Goal: Information Seeking & Learning: Understand process/instructions

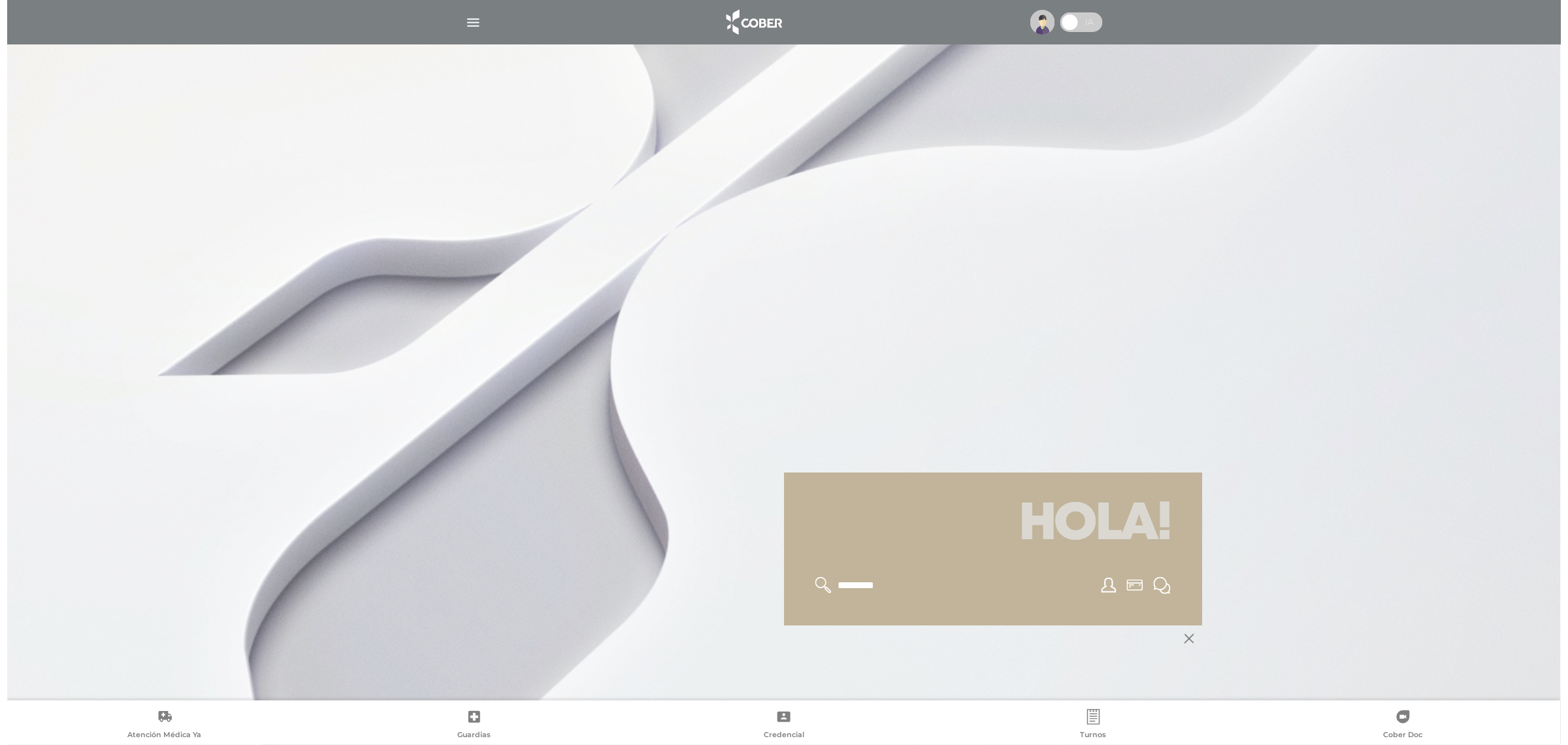
scroll to position [157, 0]
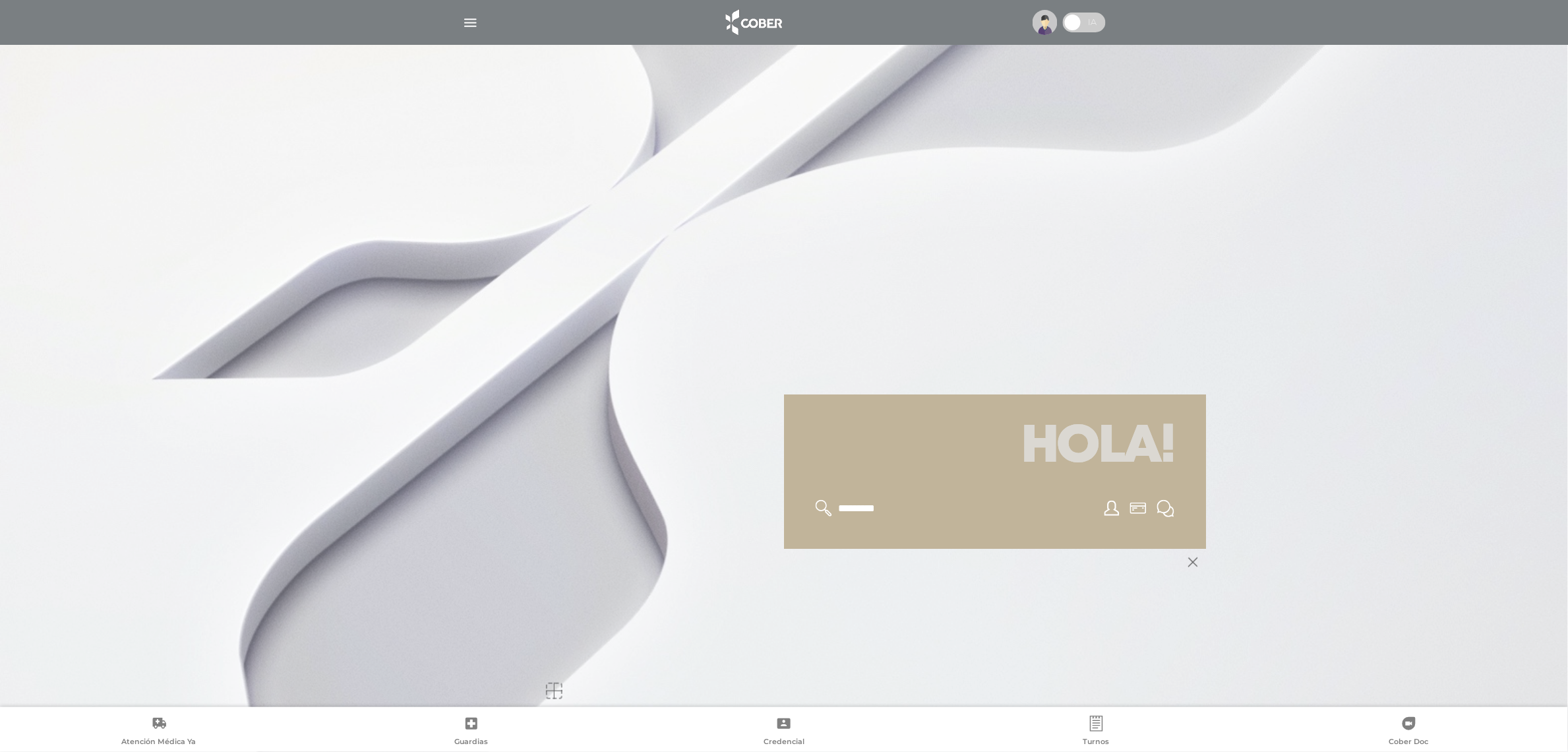
click at [478, 21] on img "button" at bounding box center [470, 23] width 16 height 16
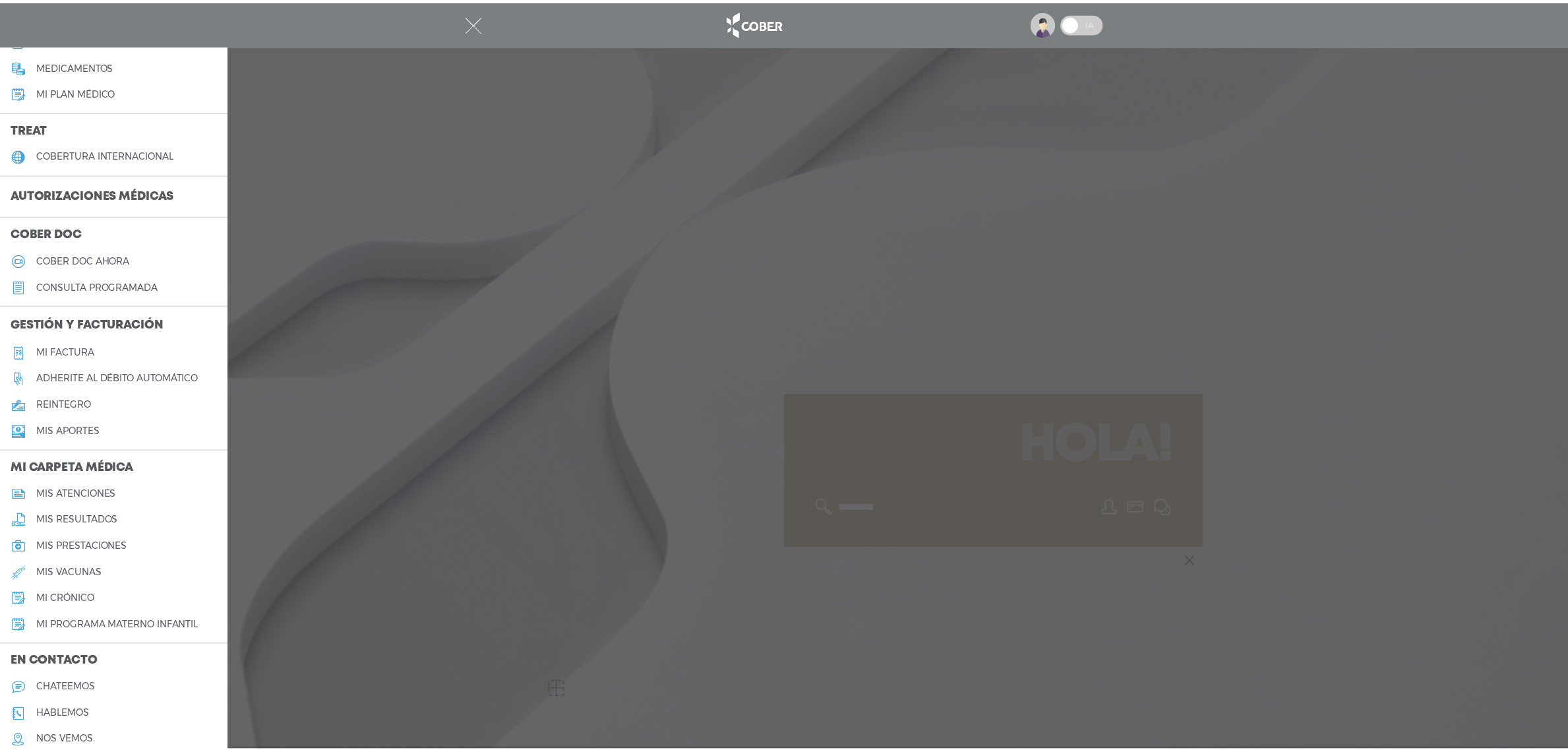
scroll to position [265, 0]
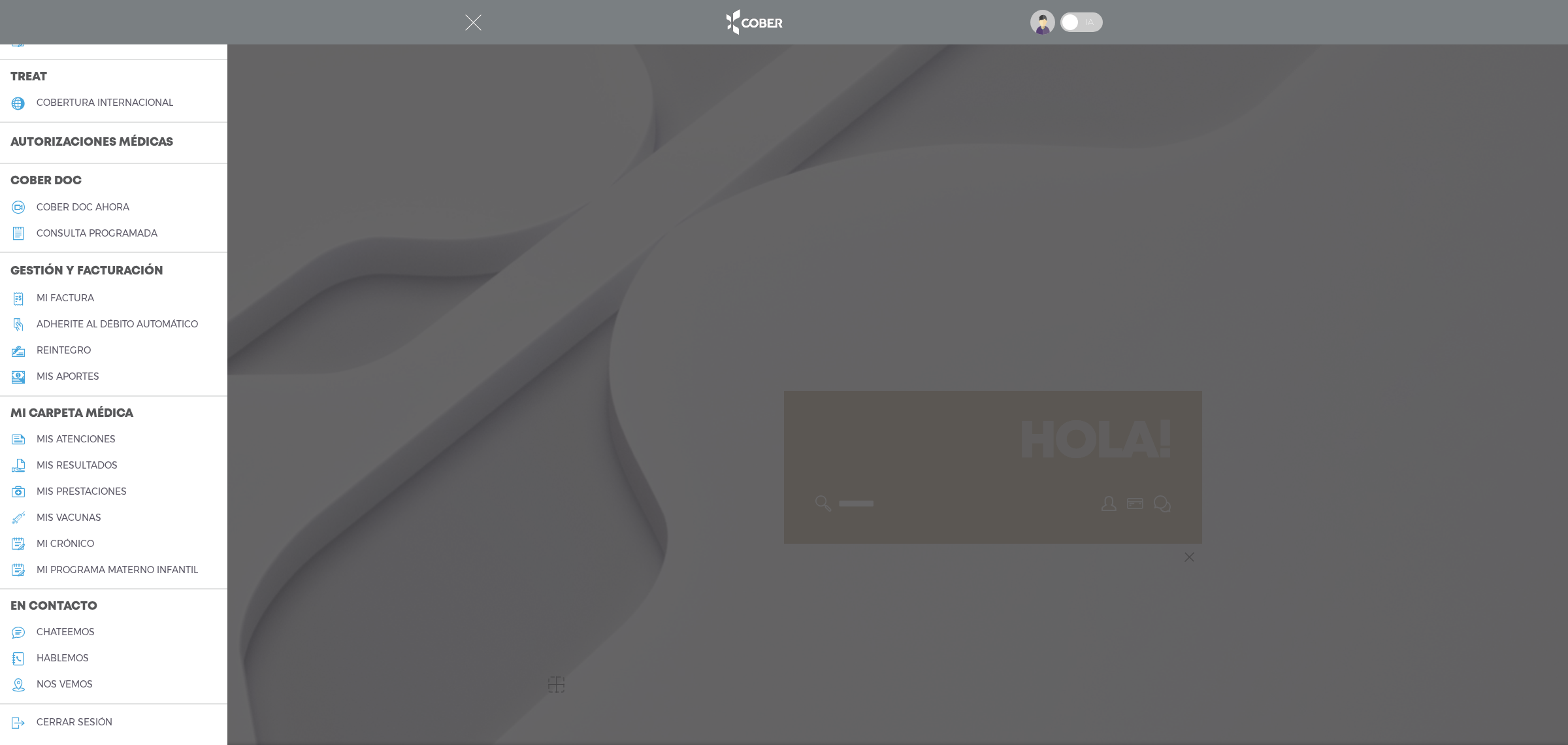
click at [59, 654] on h5 "hablemos" at bounding box center [62, 658] width 52 height 11
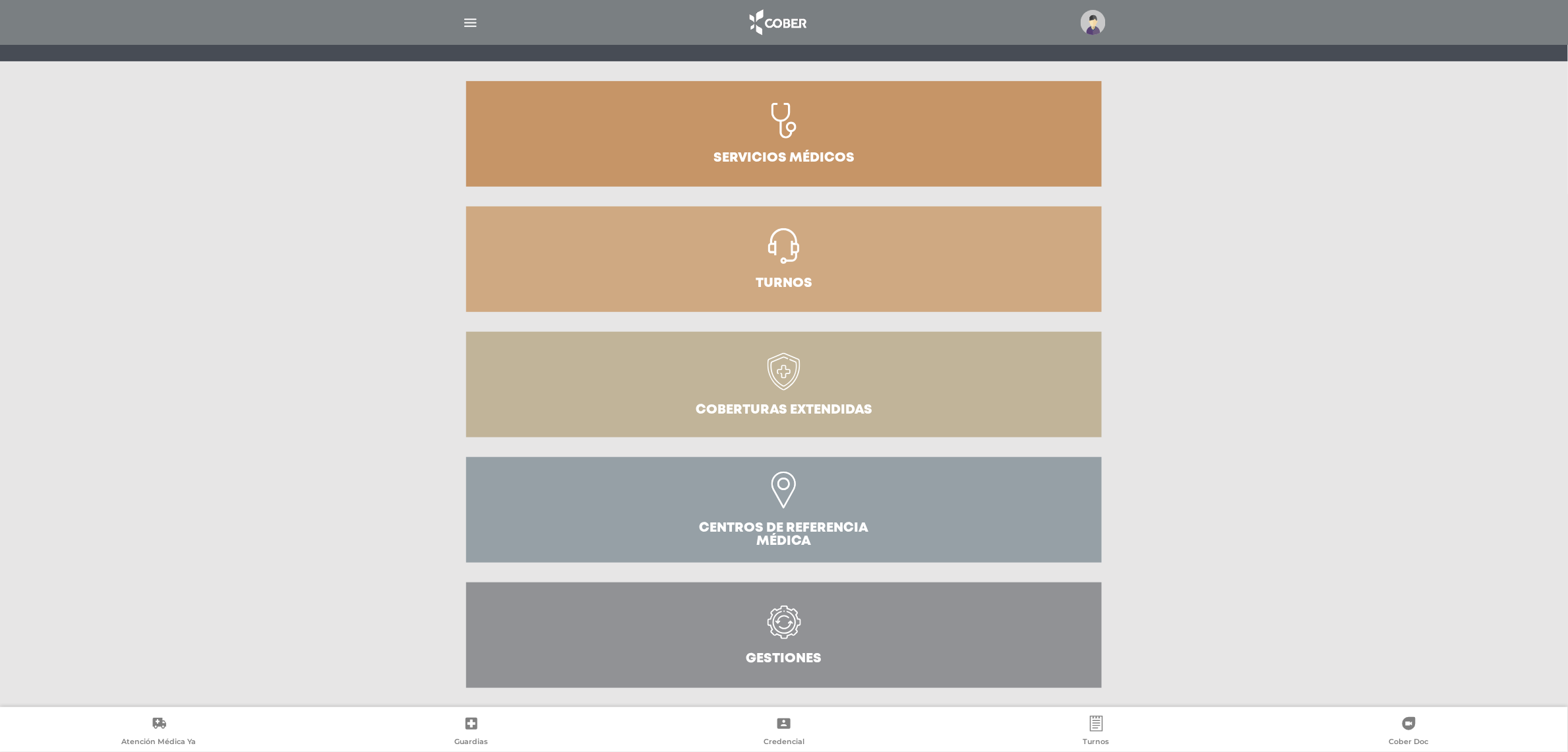
scroll to position [142, 0]
click at [815, 625] on link "Gestiones" at bounding box center [784, 635] width 636 height 106
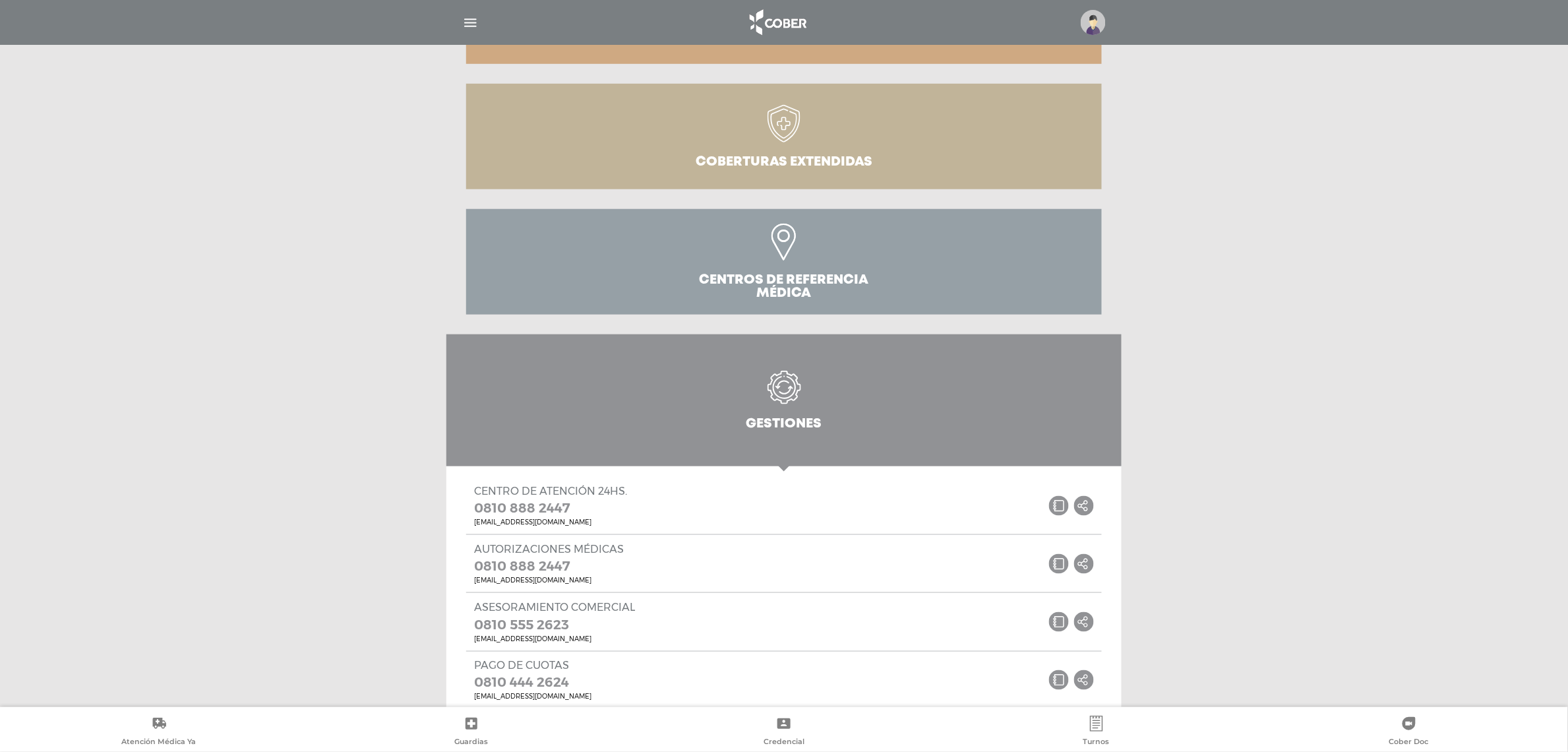
scroll to position [423, 0]
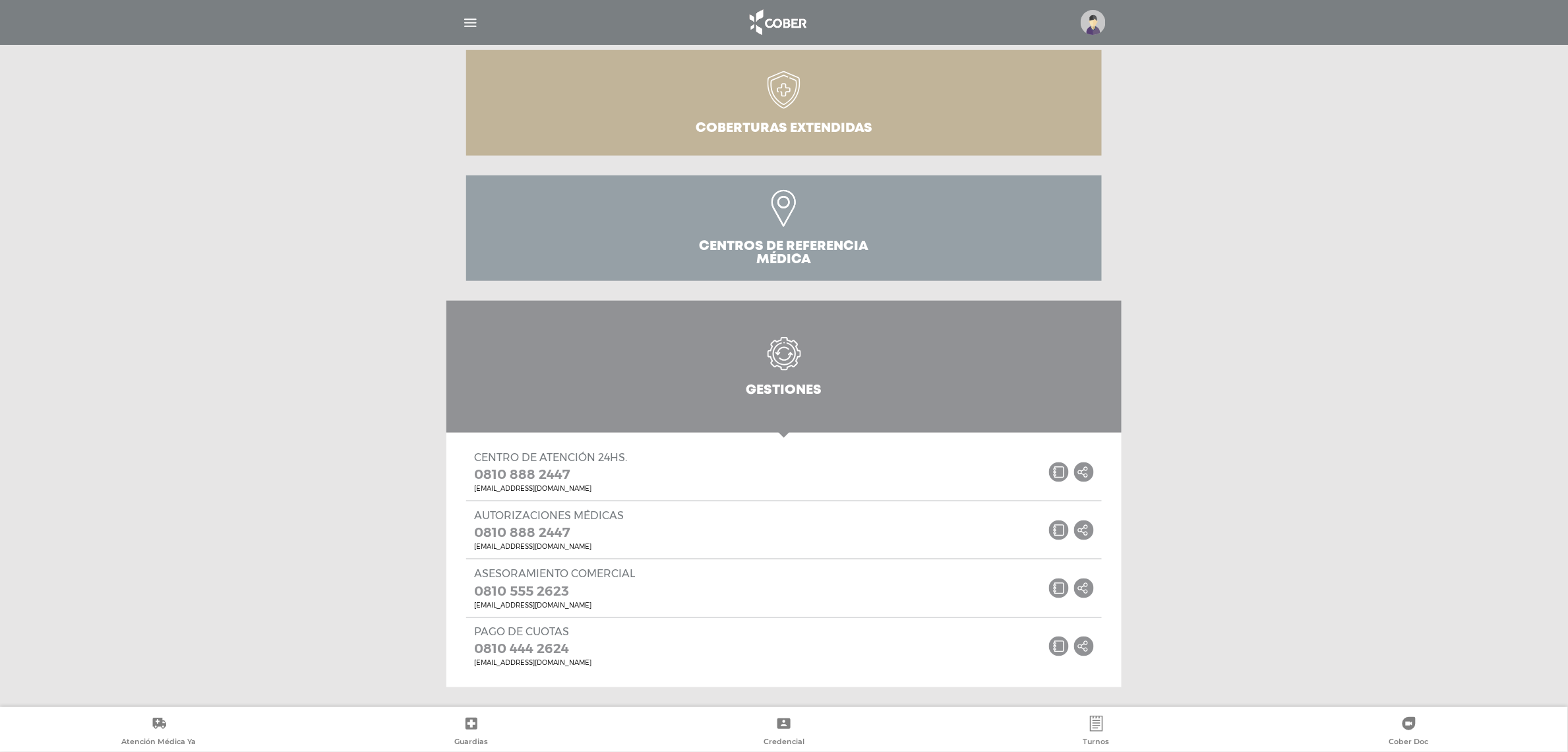
click at [648, 461] on div "Centro de atención 24hs. 0810 888 2447 cober.connect@cober.com.ar .st0{fill:#FF…" at bounding box center [784, 472] width 636 height 57
click at [1058, 528] on icon at bounding box center [1058, 530] width 20 height 20
click at [749, 536] on div "Autorizaciones médicas 0810 888 2447 central.autorizaciones@cober.com.ar .st0{f…" at bounding box center [784, 529] width 636 height 58
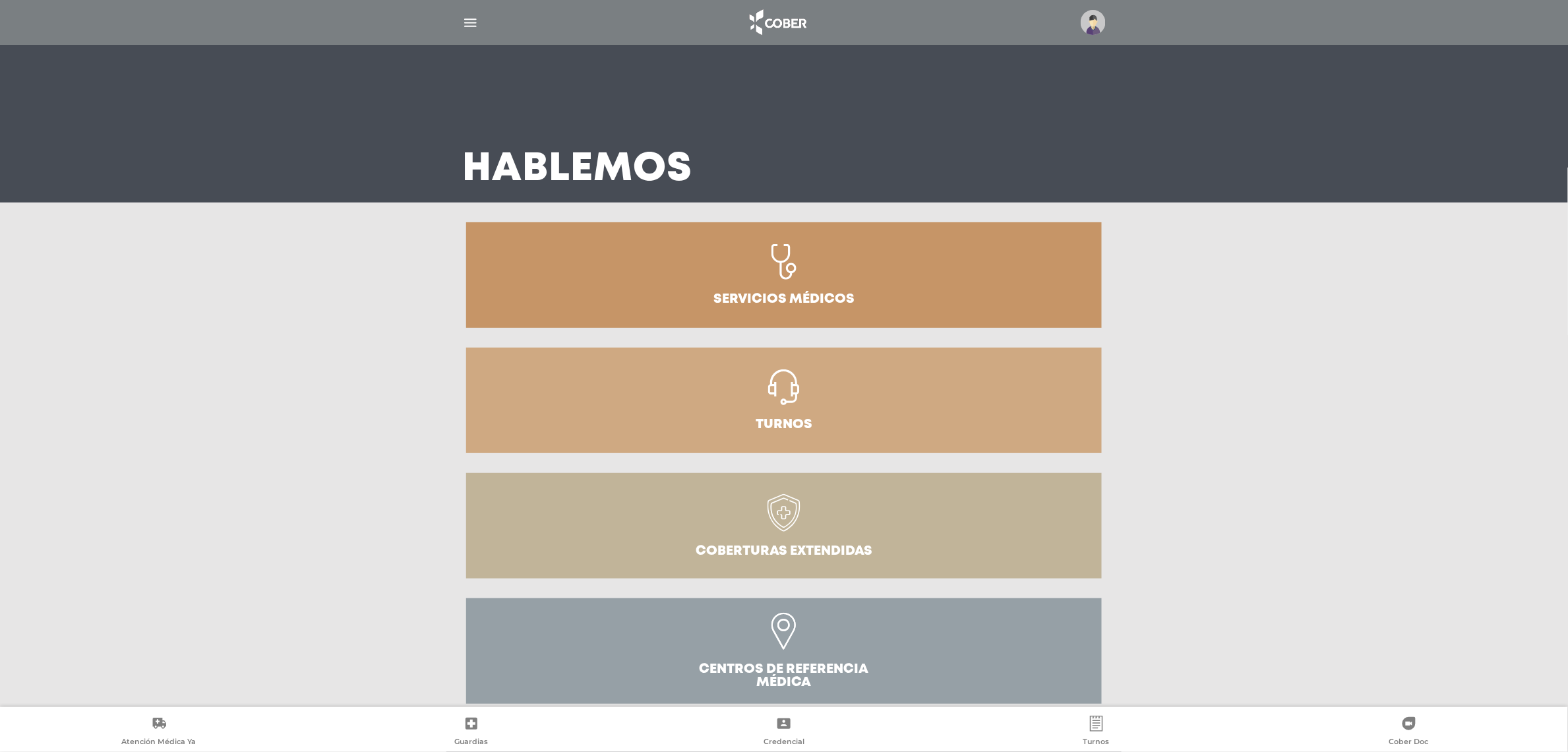
scroll to position [0, 0]
click at [466, 20] on img "button" at bounding box center [470, 23] width 16 height 16
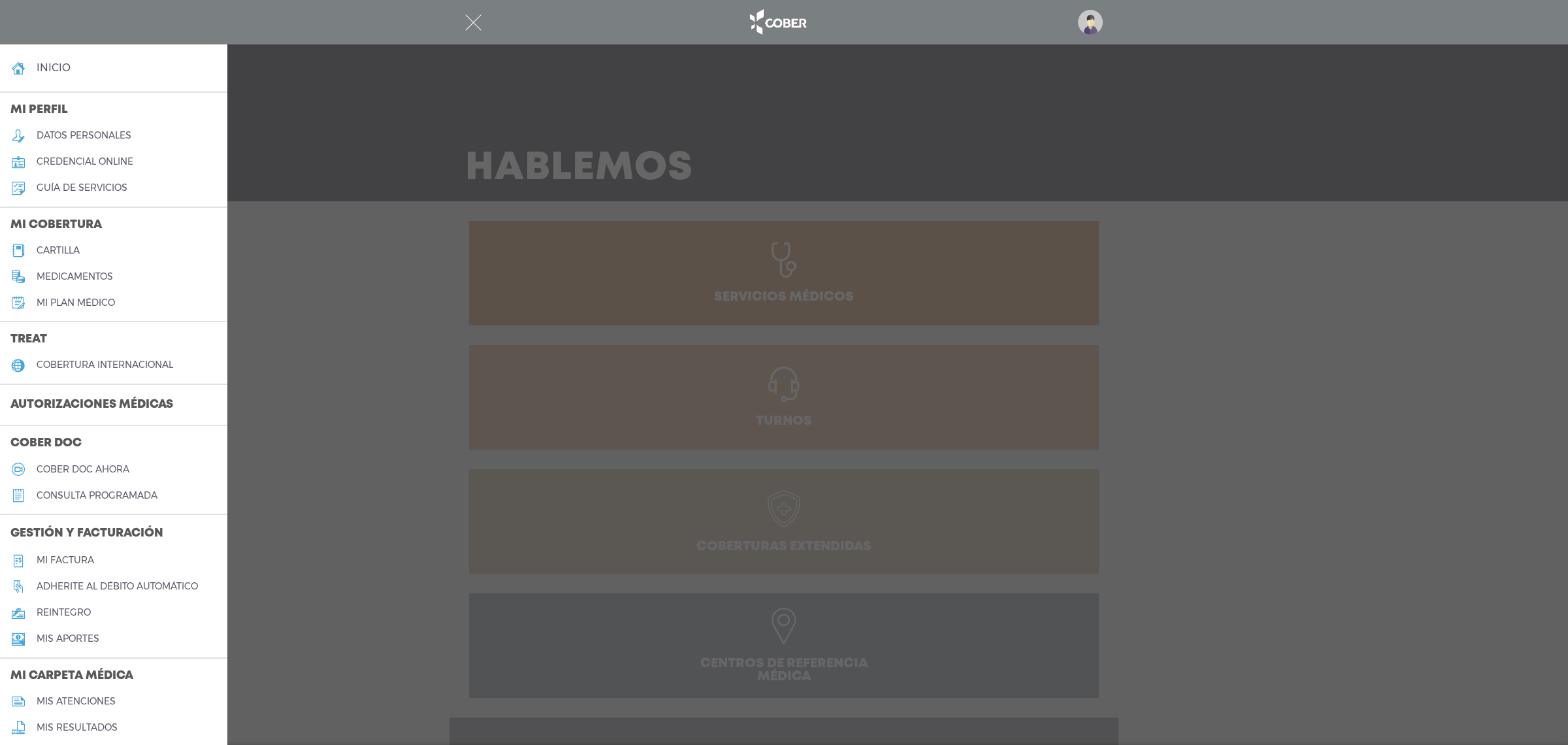
click at [70, 186] on h5 "guía de servicios" at bounding box center [81, 188] width 91 height 11
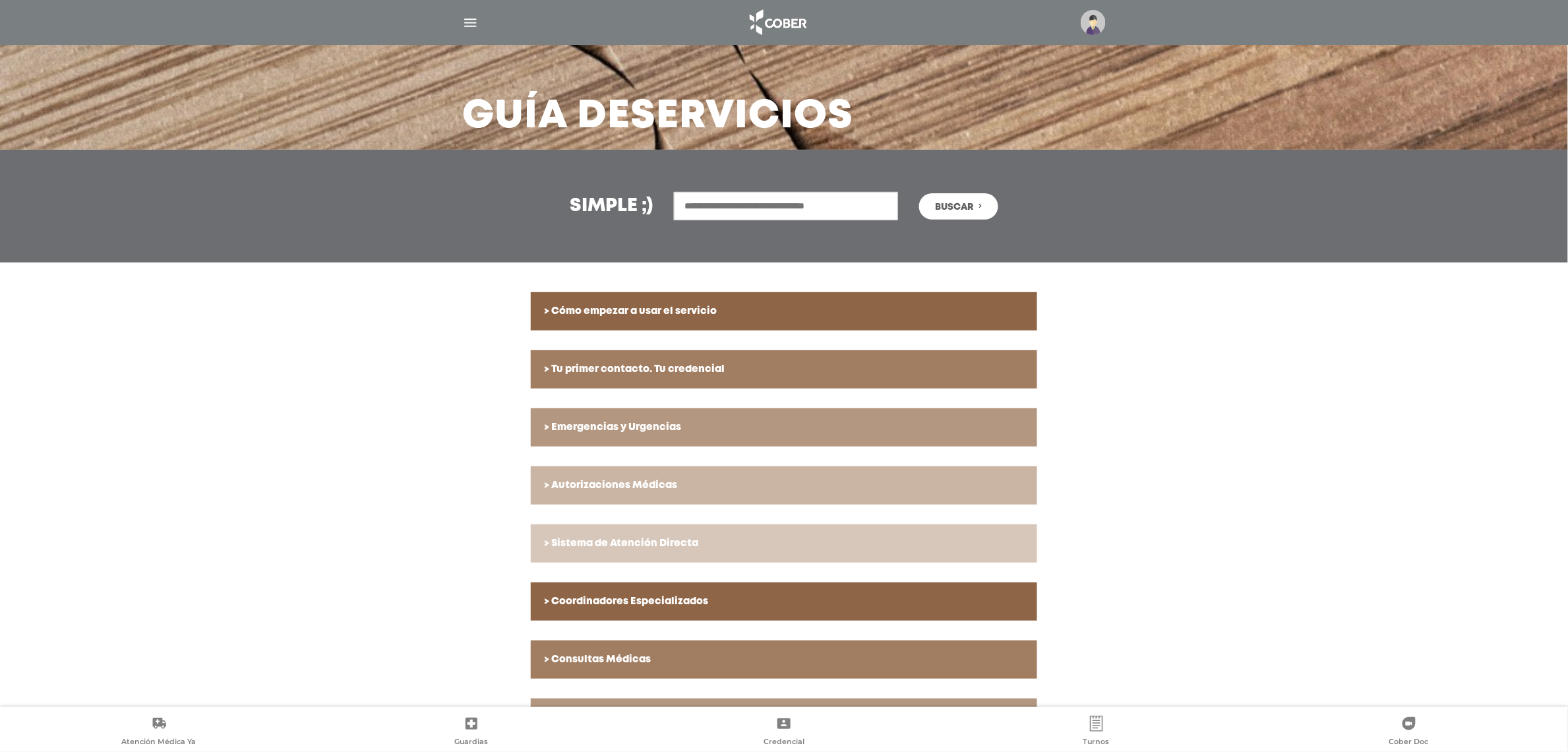
scroll to position [82, 0]
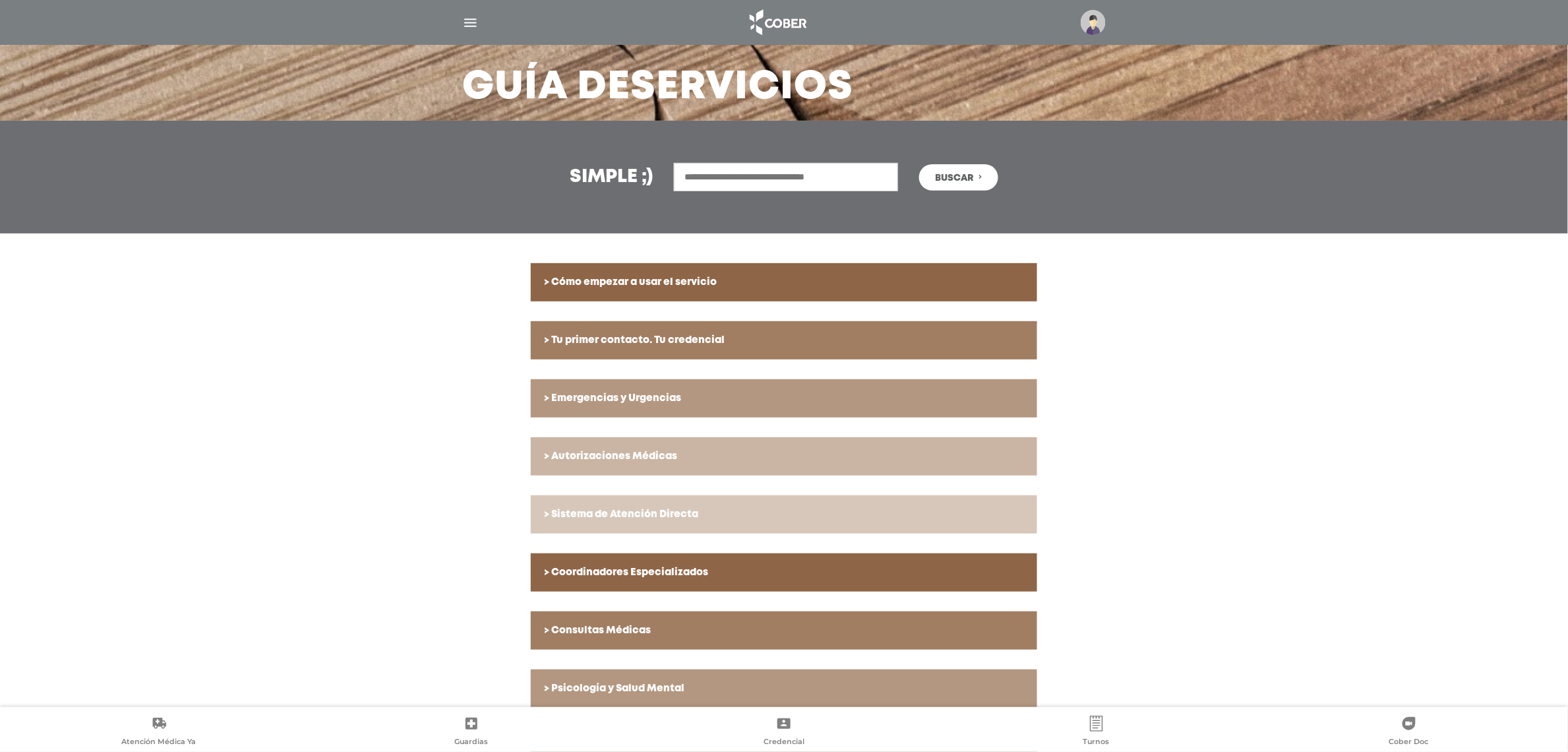
click at [679, 461] on h6 "> Autorizaciones Médicas" at bounding box center [784, 456] width 480 height 12
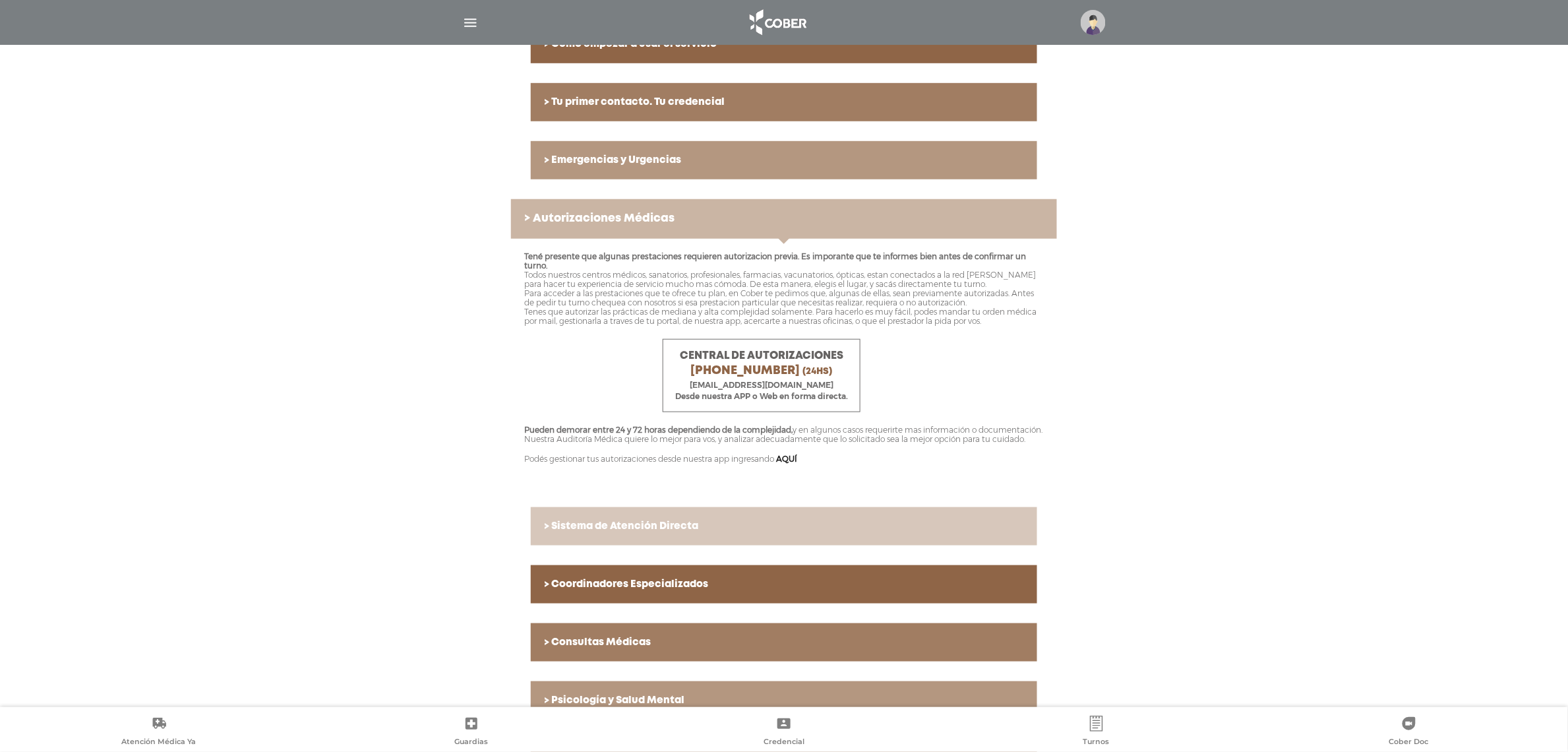
scroll to position [330, 0]
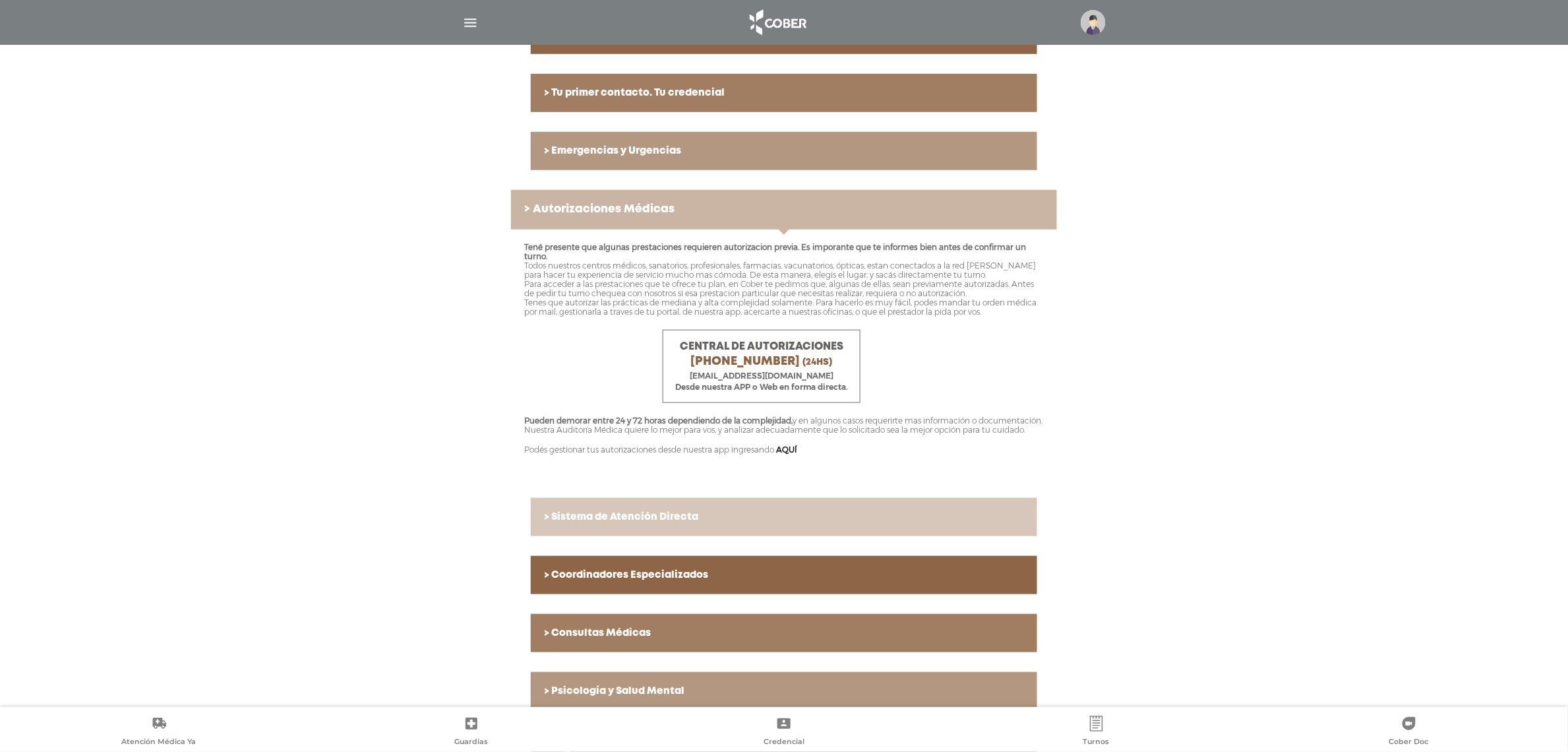
click at [602, 523] on h6 "> Sistema de Atención Directa" at bounding box center [784, 517] width 480 height 12
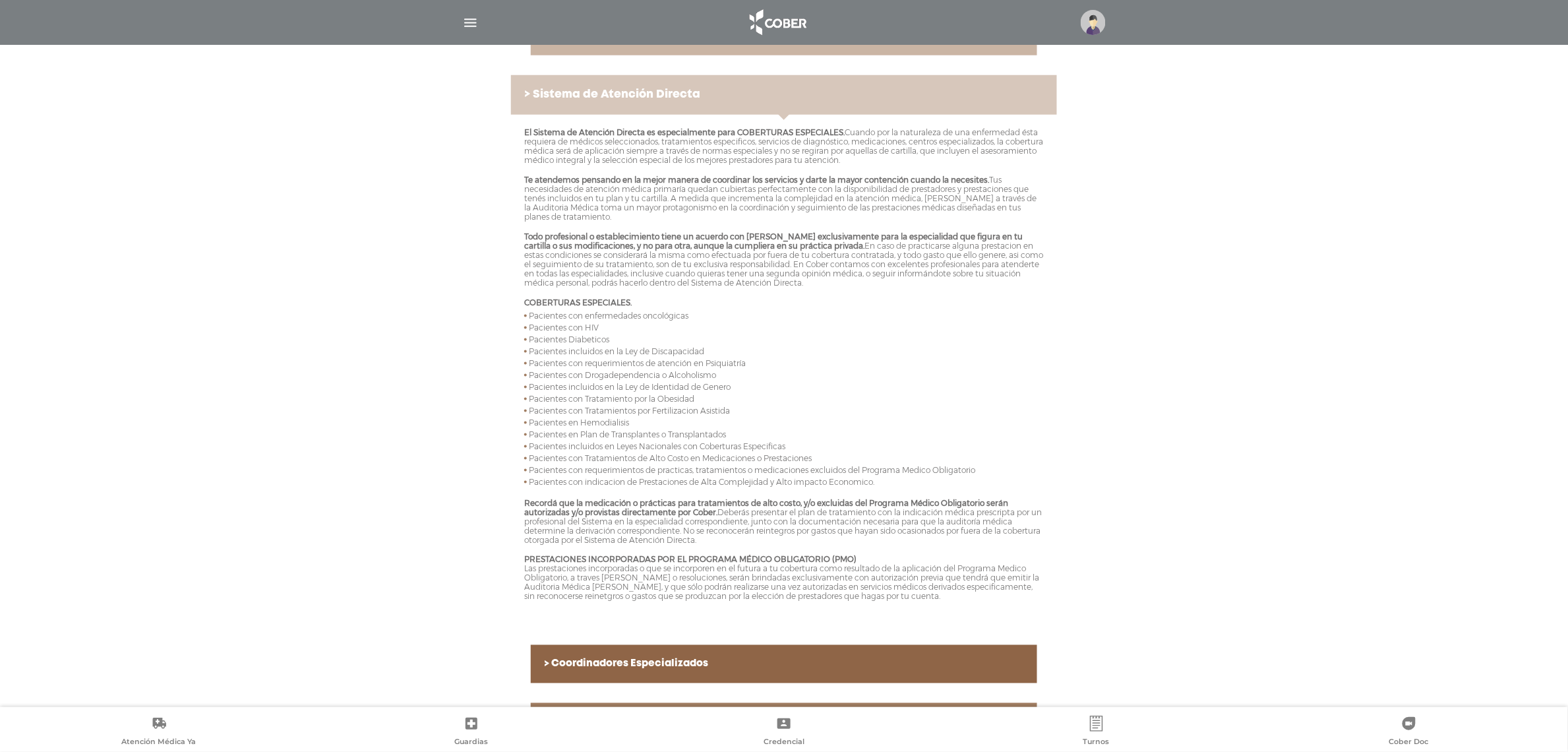
scroll to position [577, 0]
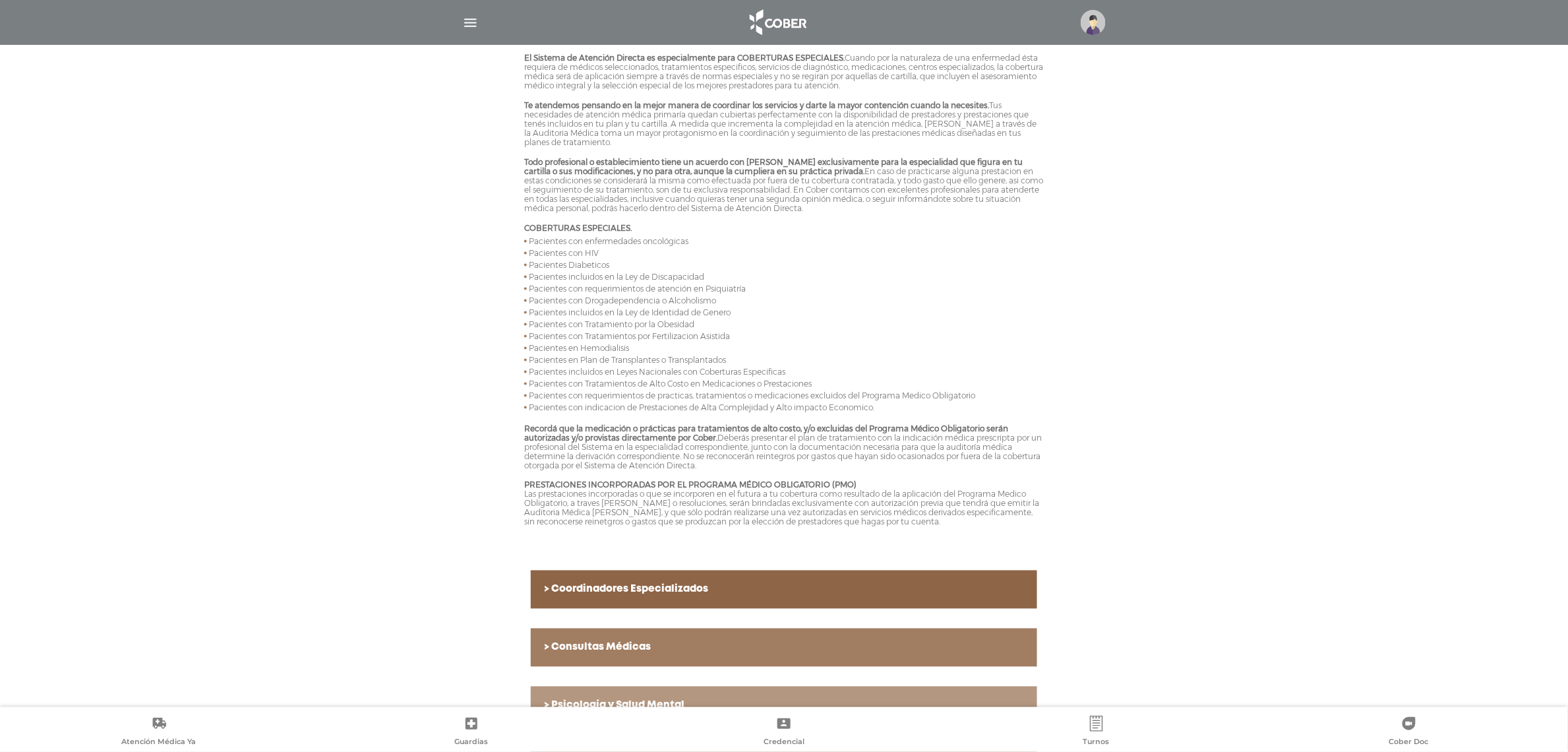
click at [605, 571] on link "> Coordinadores Especializados" at bounding box center [784, 590] width 506 height 38
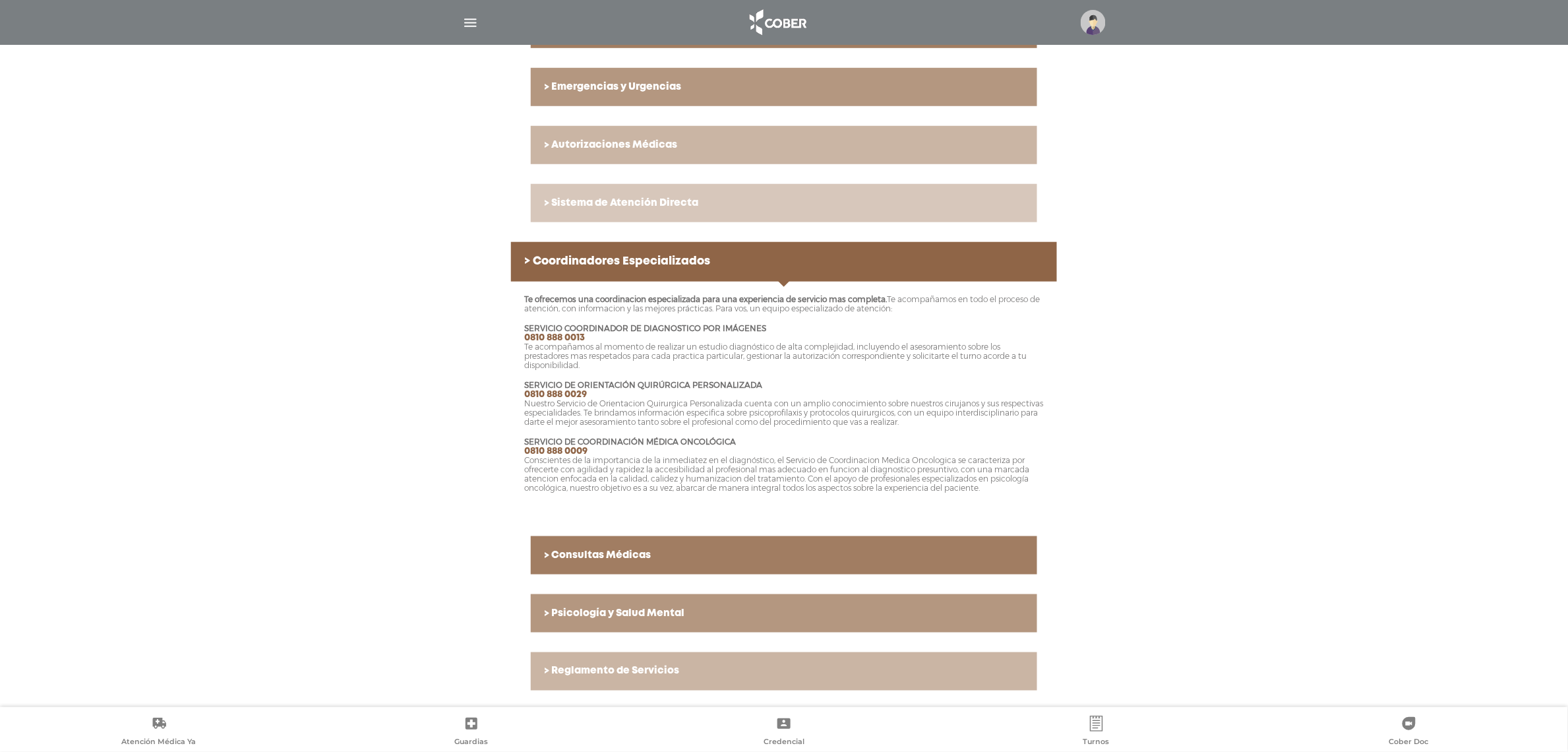
scroll to position [394, 0]
click at [650, 679] on link "> Reglamento de Servicios" at bounding box center [784, 671] width 506 height 38
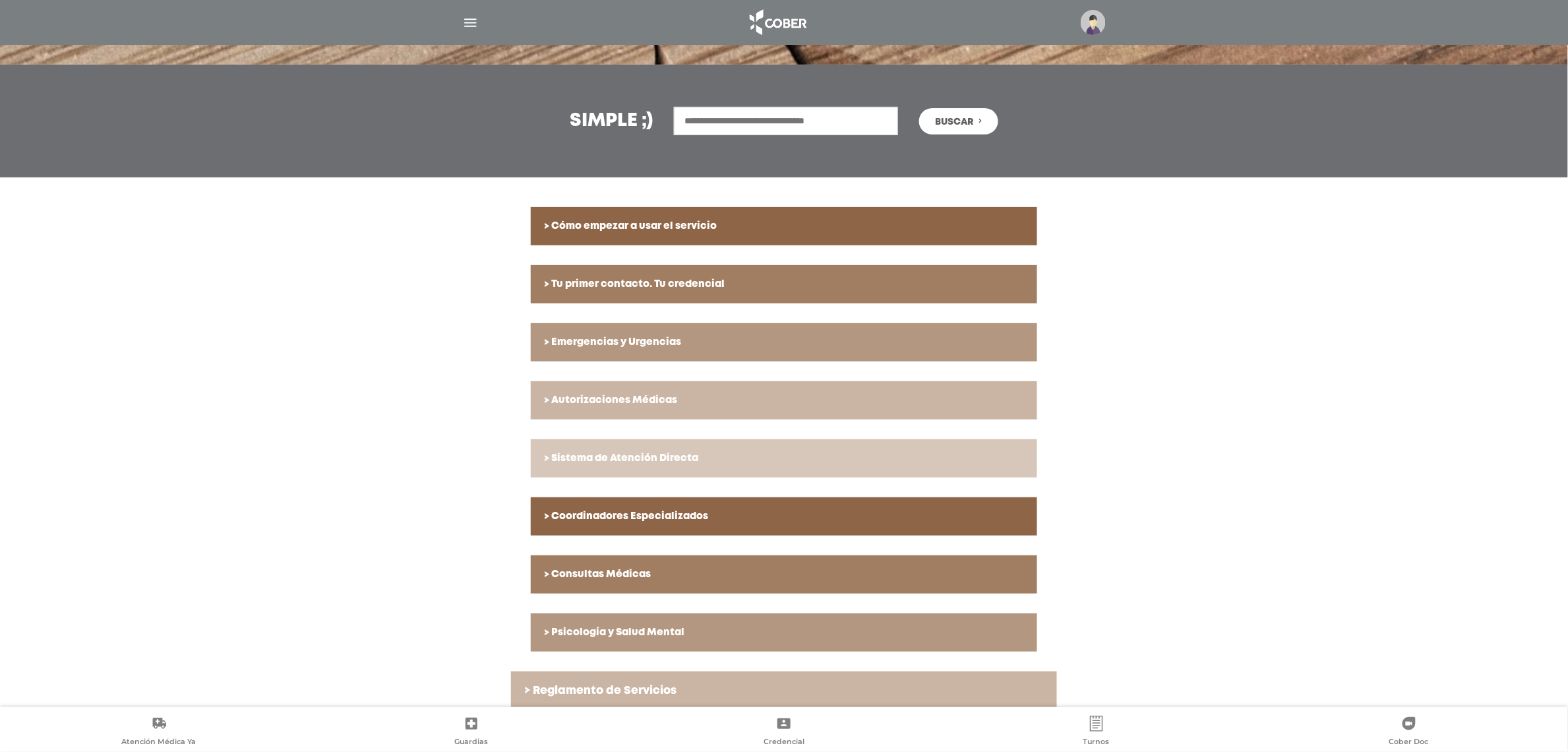
scroll to position [37, 0]
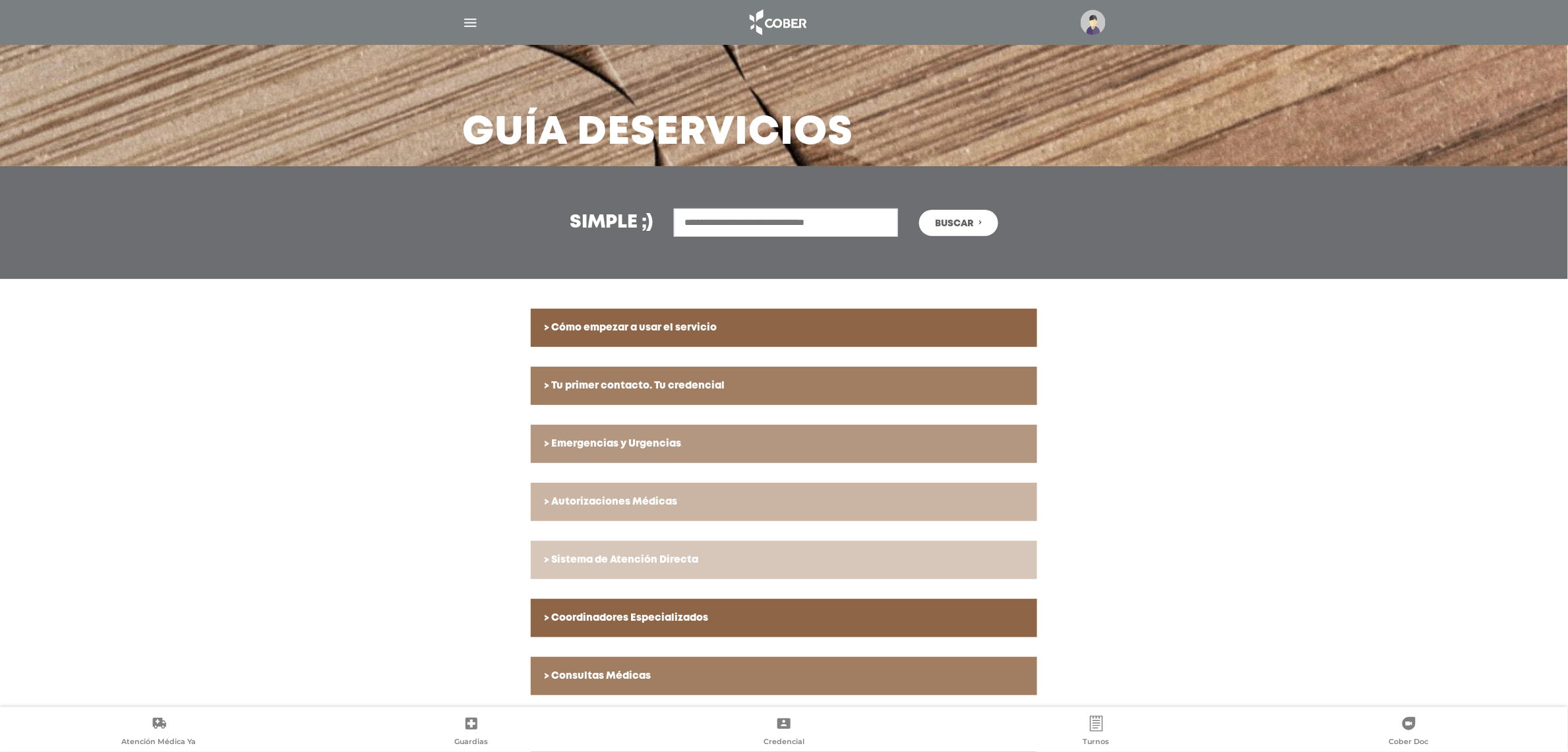
click at [598, 255] on div "Simple ;) Buscar" at bounding box center [784, 223] width 1568 height 113
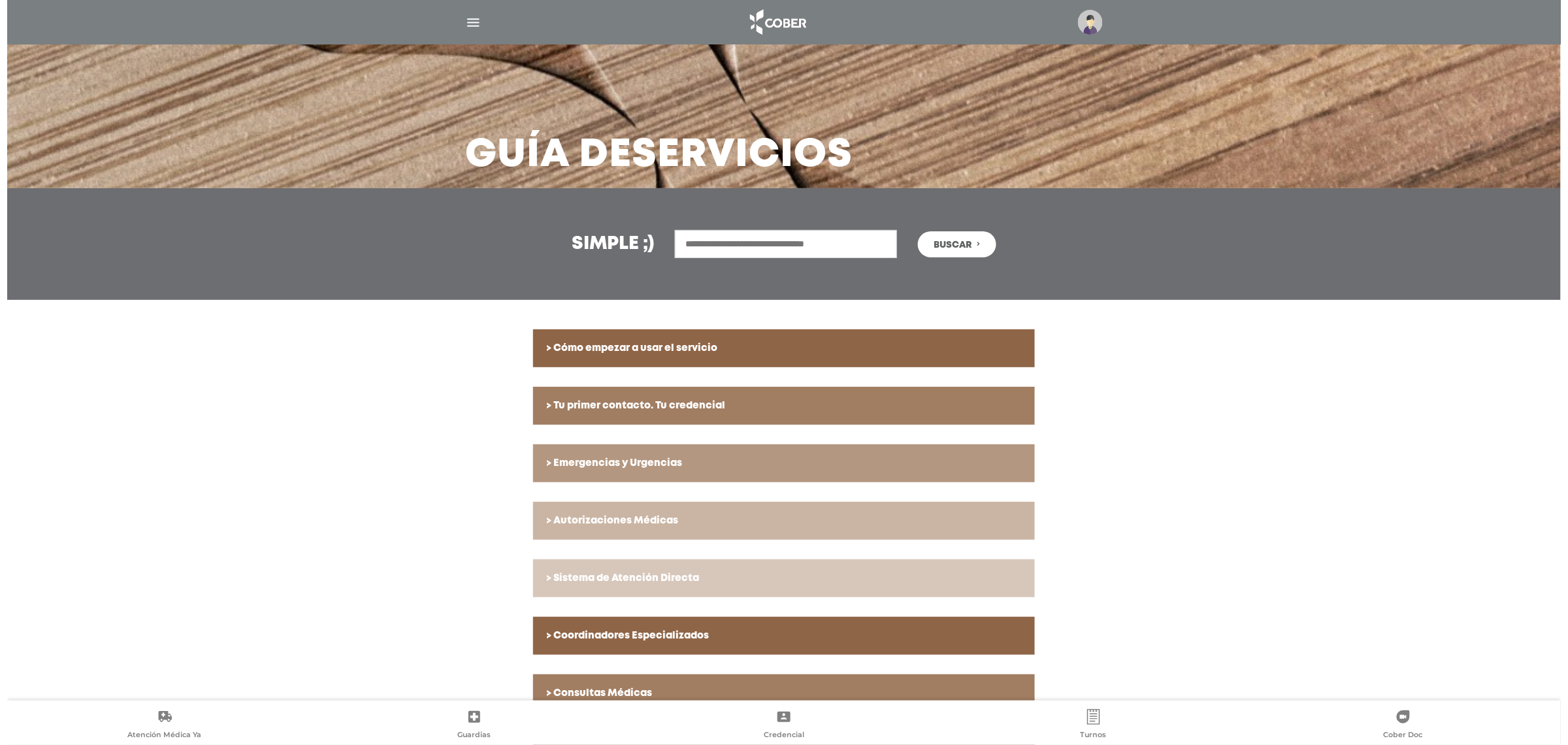
scroll to position [0, 0]
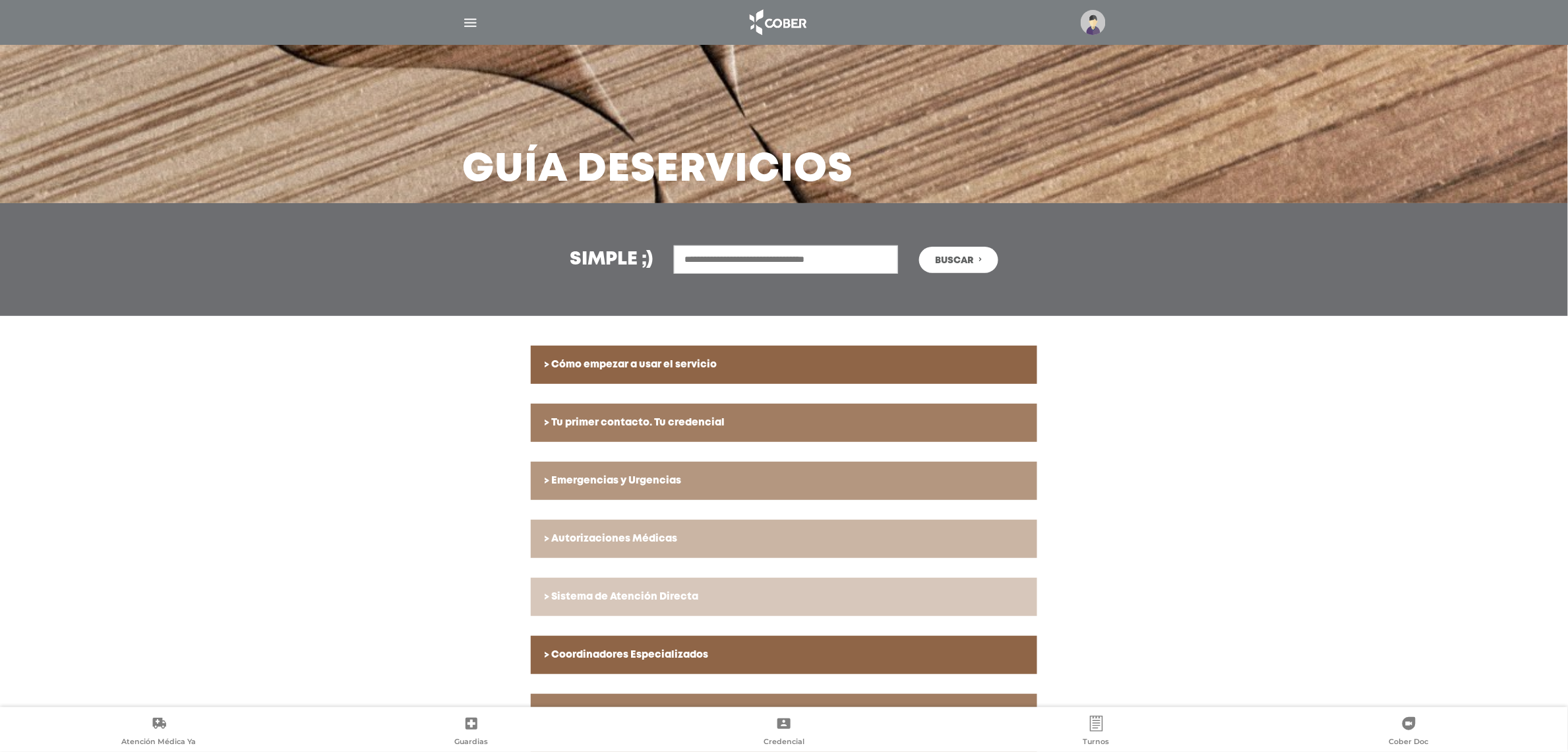
click at [480, 21] on div at bounding box center [784, 22] width 675 height 32
click at [474, 35] on div at bounding box center [784, 22] width 675 height 32
click at [479, 23] on img "button" at bounding box center [470, 23] width 16 height 16
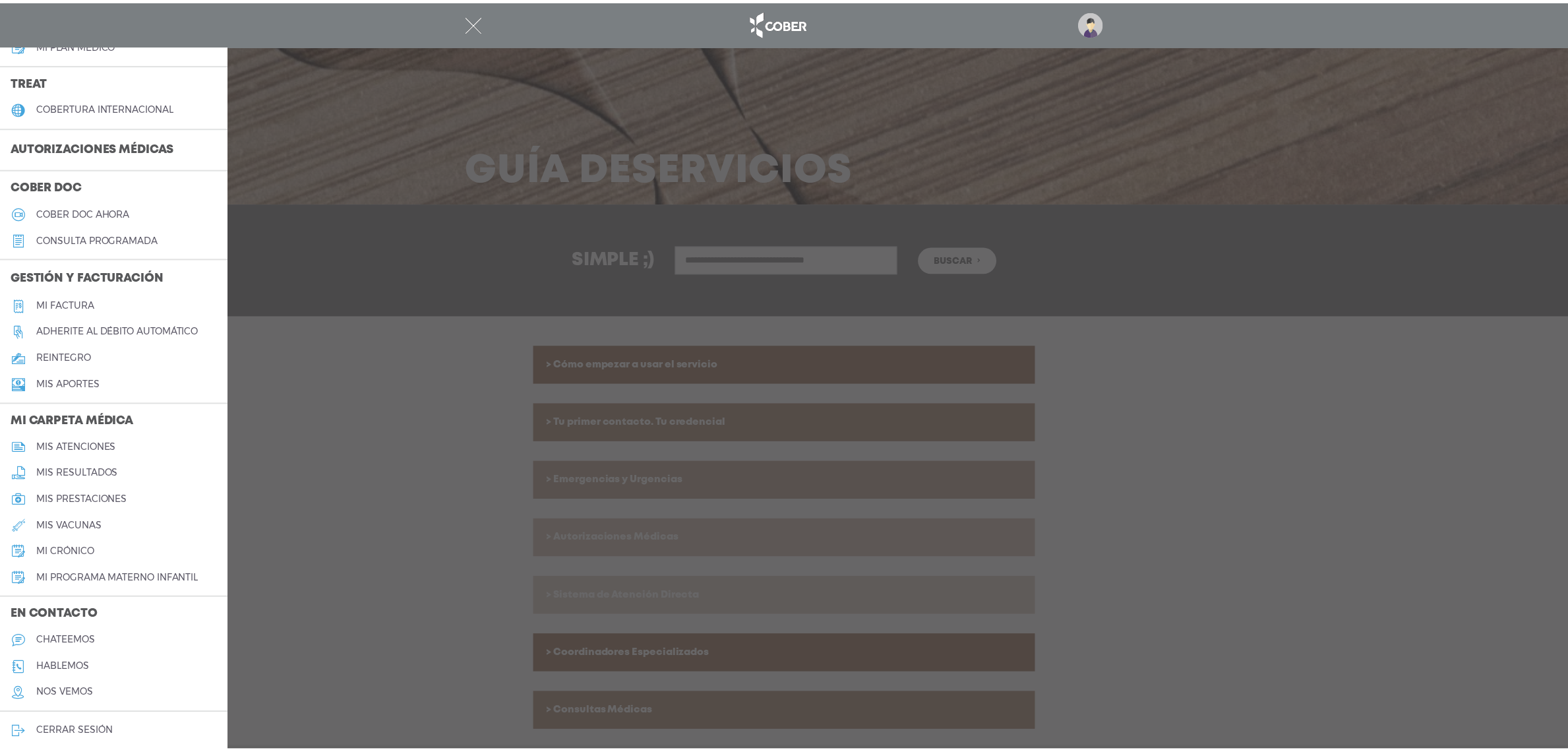
scroll to position [265, 0]
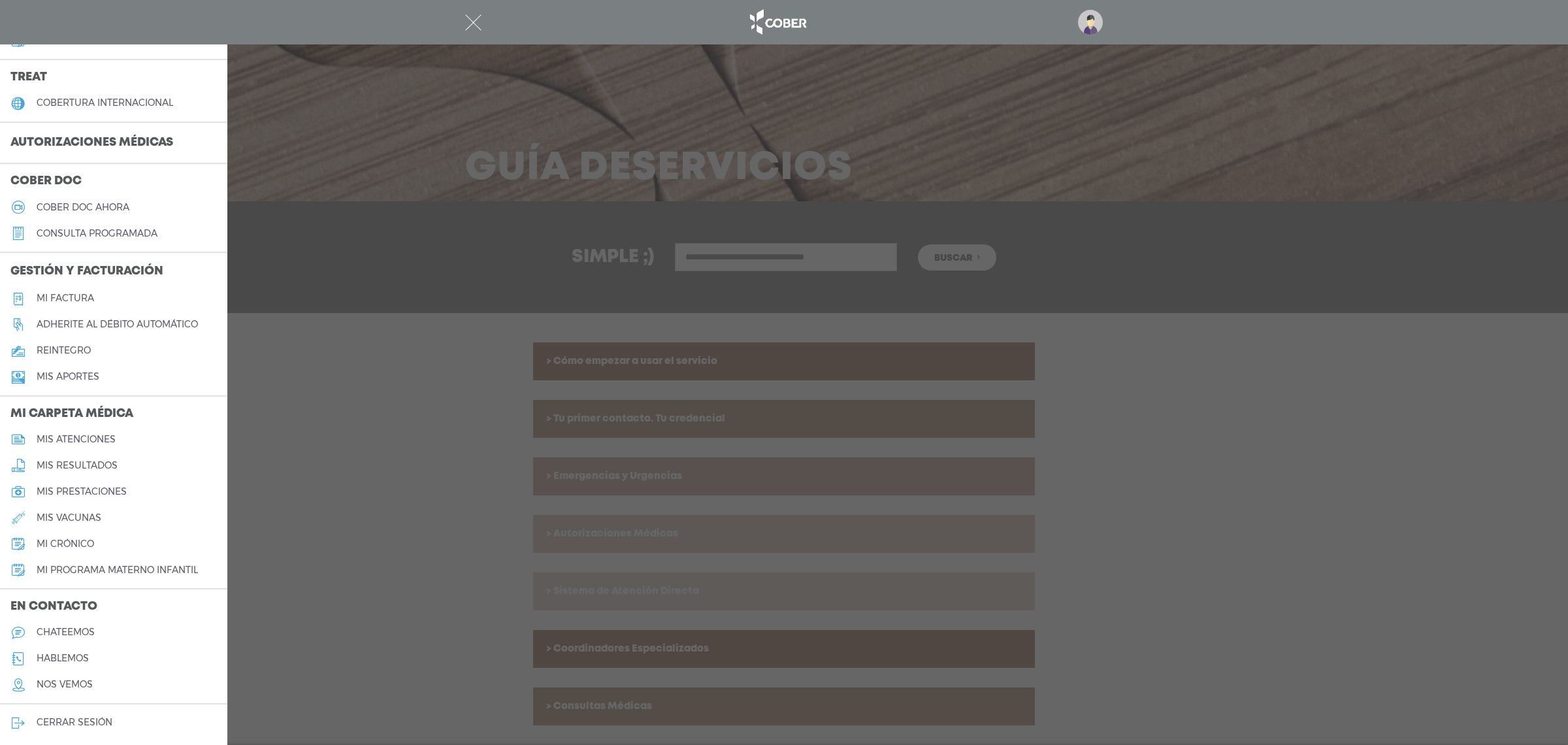
click at [65, 615] on h3 "En contacto" at bounding box center [113, 607] width 227 height 25
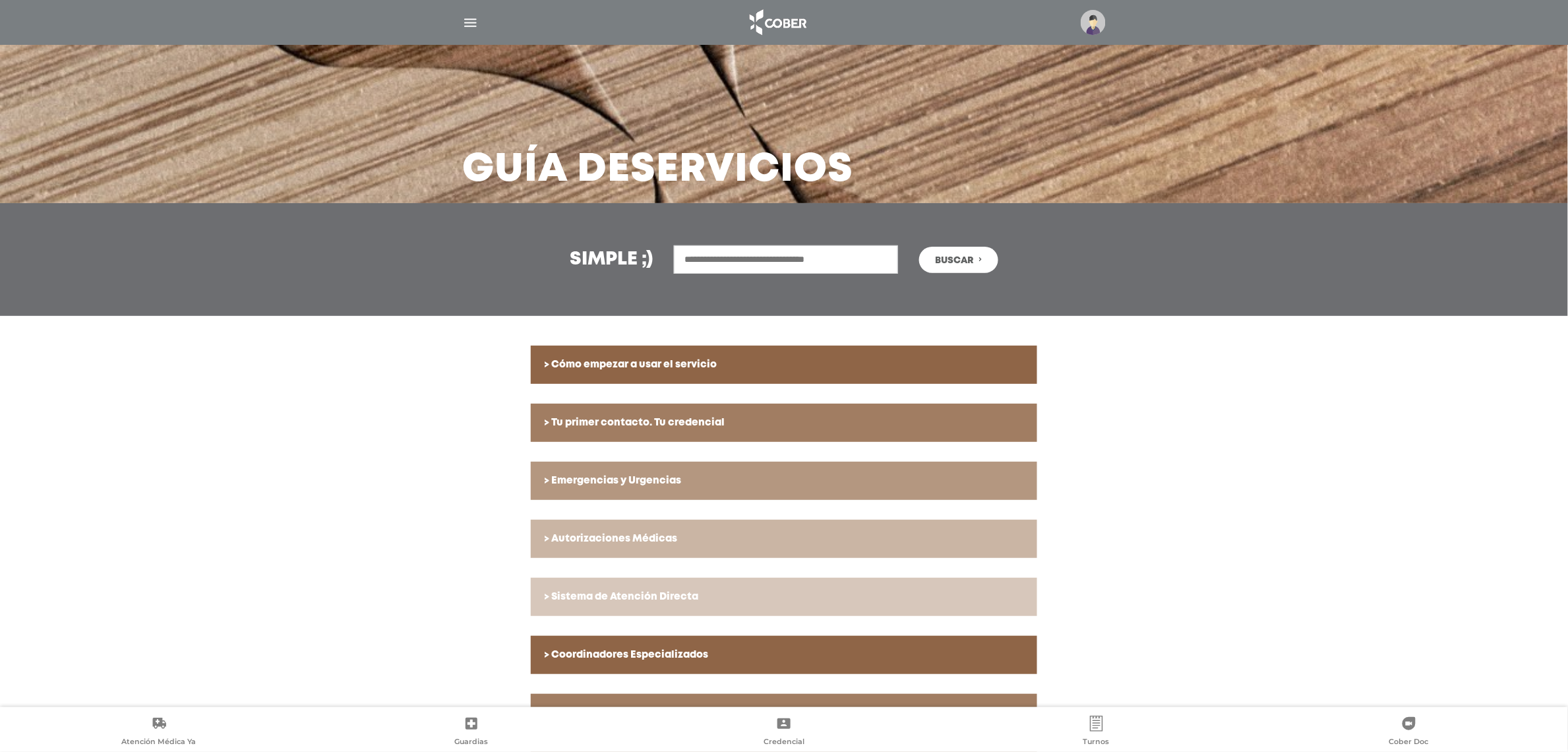
click at [477, 23] on img "button" at bounding box center [470, 23] width 16 height 16
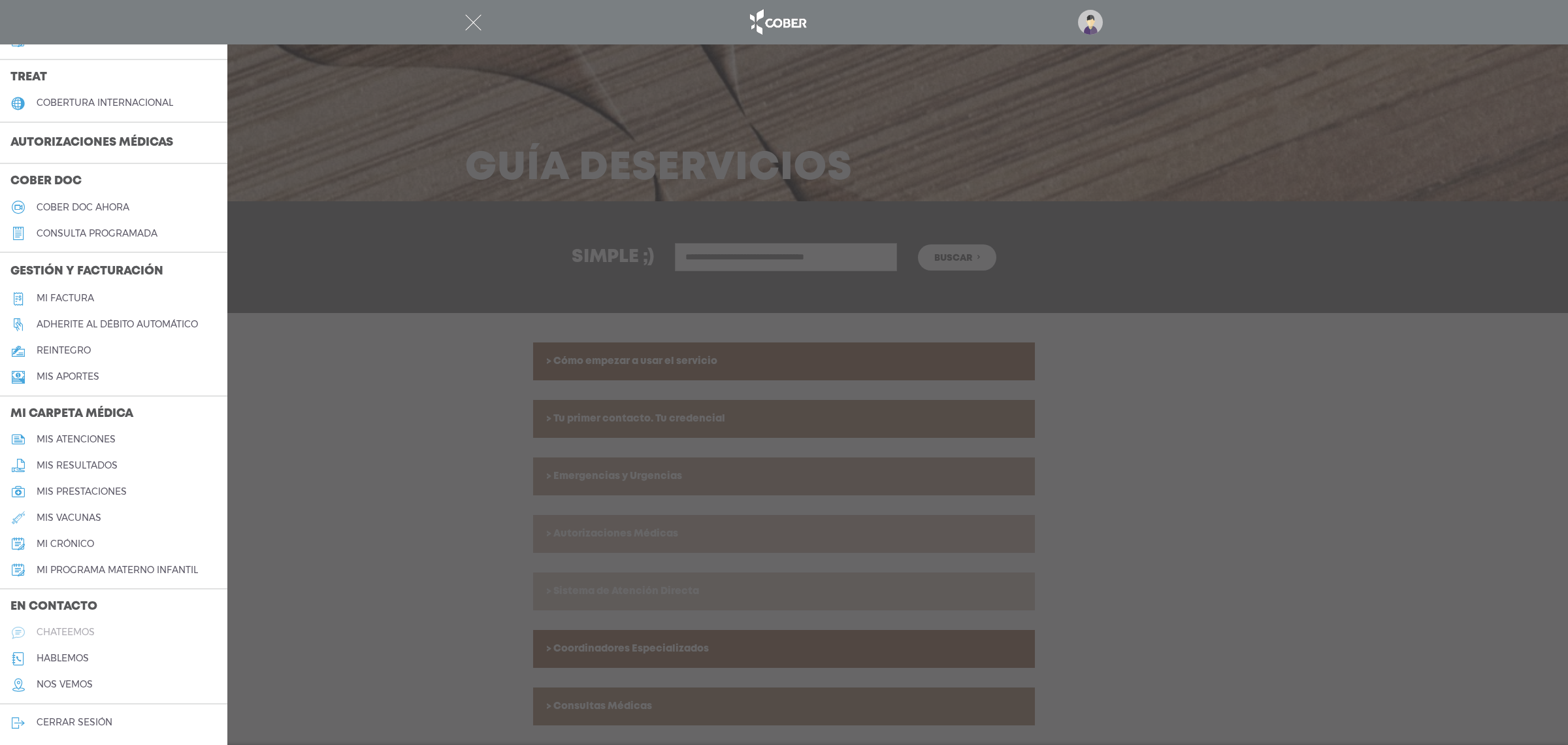
click at [86, 631] on h5 "chateemos" at bounding box center [65, 632] width 58 height 11
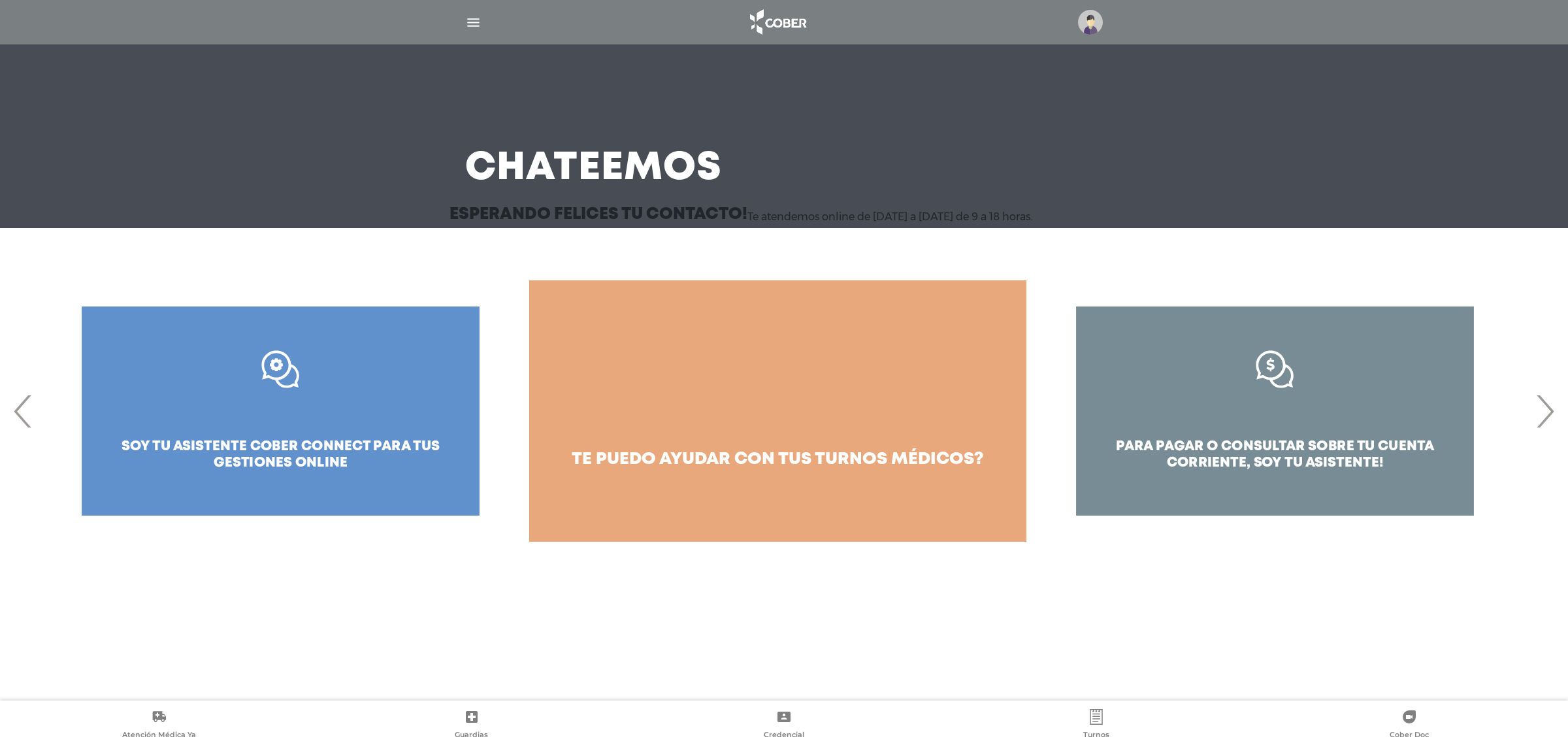
click at [479, 422] on div ".st0{fill:#FFFFFF;} soy tu asistente cober connect para tus gestiones online" at bounding box center [280, 411] width 497 height 262
click at [269, 411] on div ".st0{fill:#FFFFFF;} soy tu asistente cober connect para tus gestiones online" at bounding box center [280, 411] width 497 height 262
click at [262, 456] on div ".st0{fill:#FFFFFF;} soy tu asistente cober connect para tus gestiones online" at bounding box center [280, 411] width 497 height 262
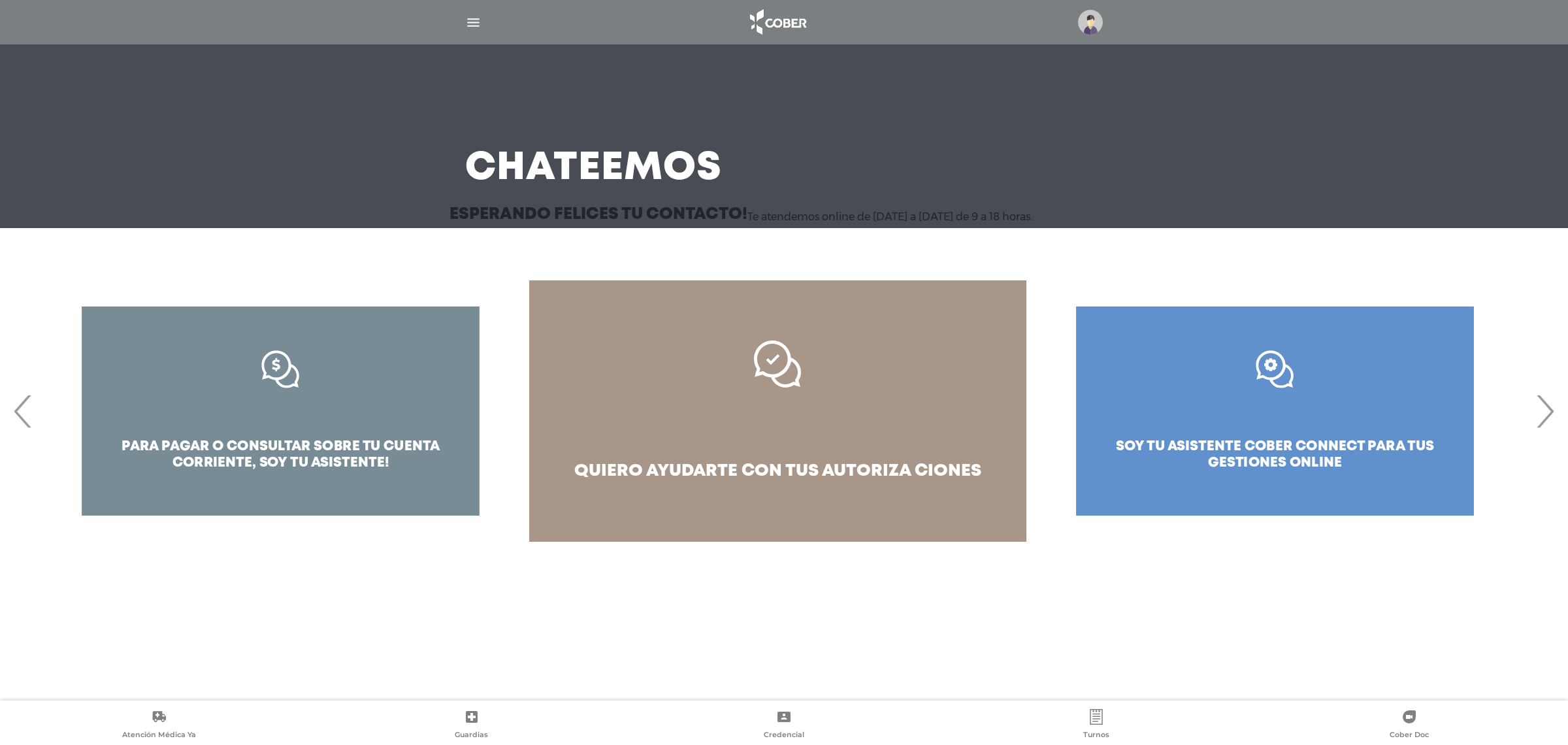
click at [799, 469] on span "quiero ayudarte con tus" at bounding box center [696, 471] width 244 height 16
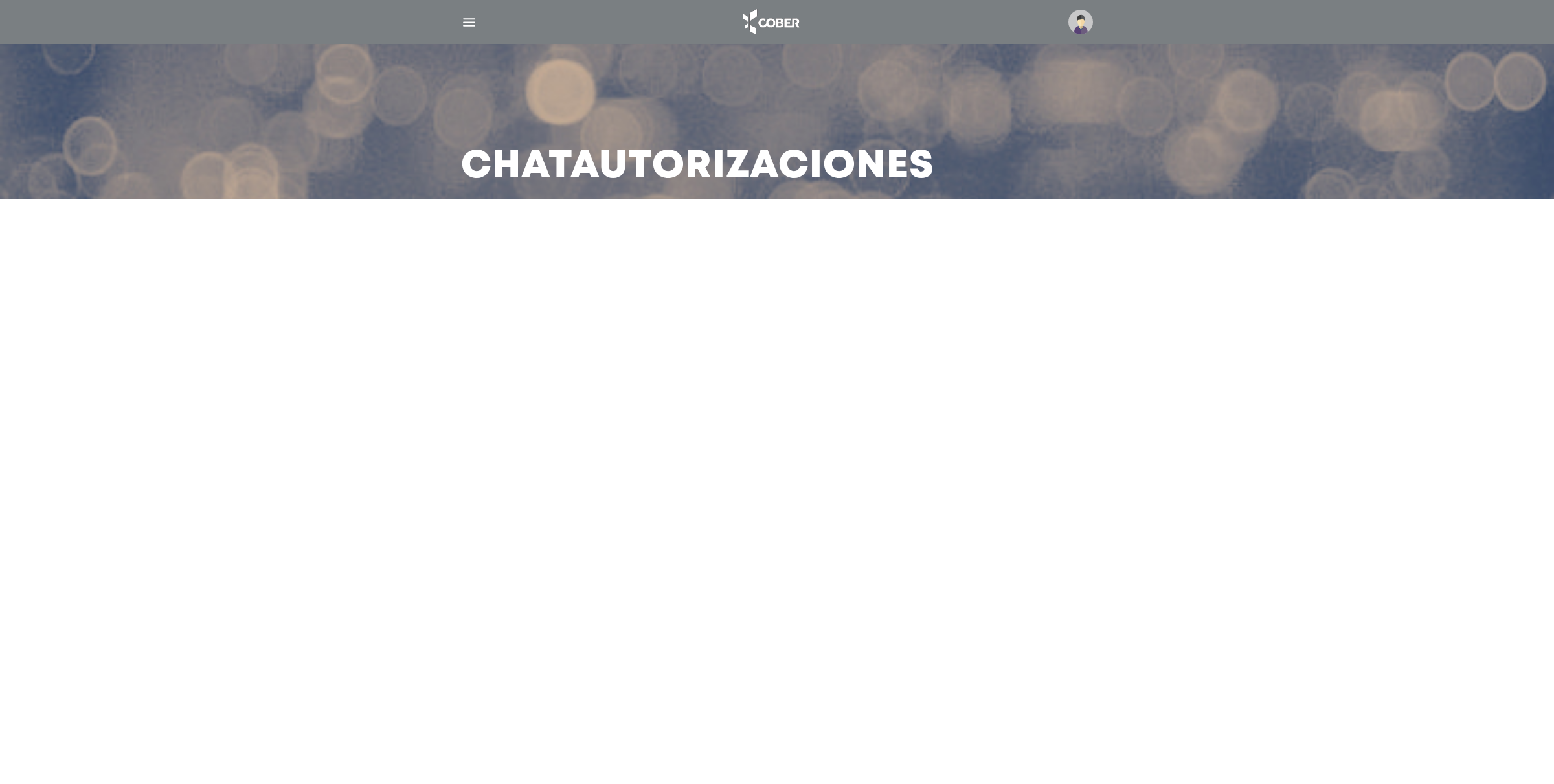
click at [459, 20] on div at bounding box center [777, 22] width 663 height 31
